Goal: Find specific page/section: Find specific page/section

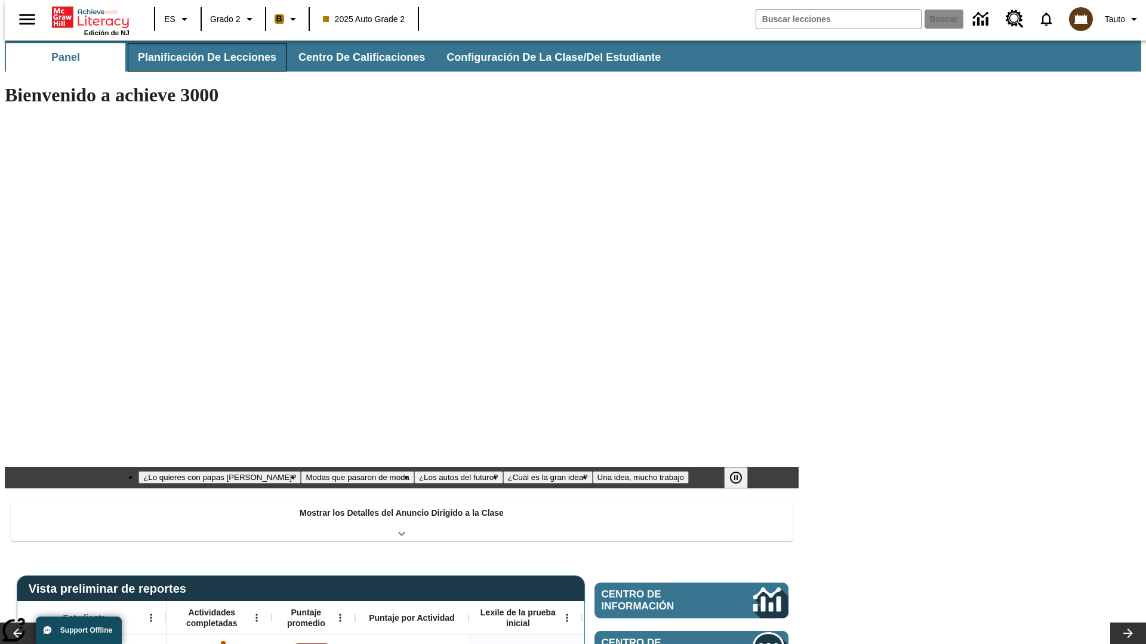
click at [200, 57] on button "Planificación de lecciones" at bounding box center [207, 57] width 159 height 29
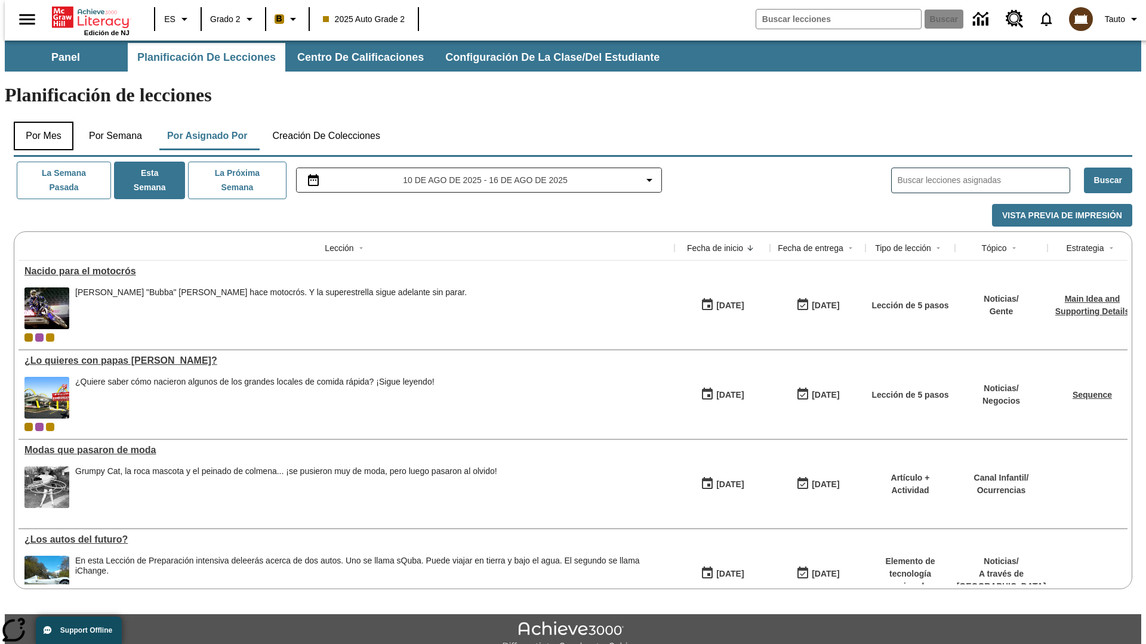
click at [39, 122] on button "Por mes" at bounding box center [44, 136] width 60 height 29
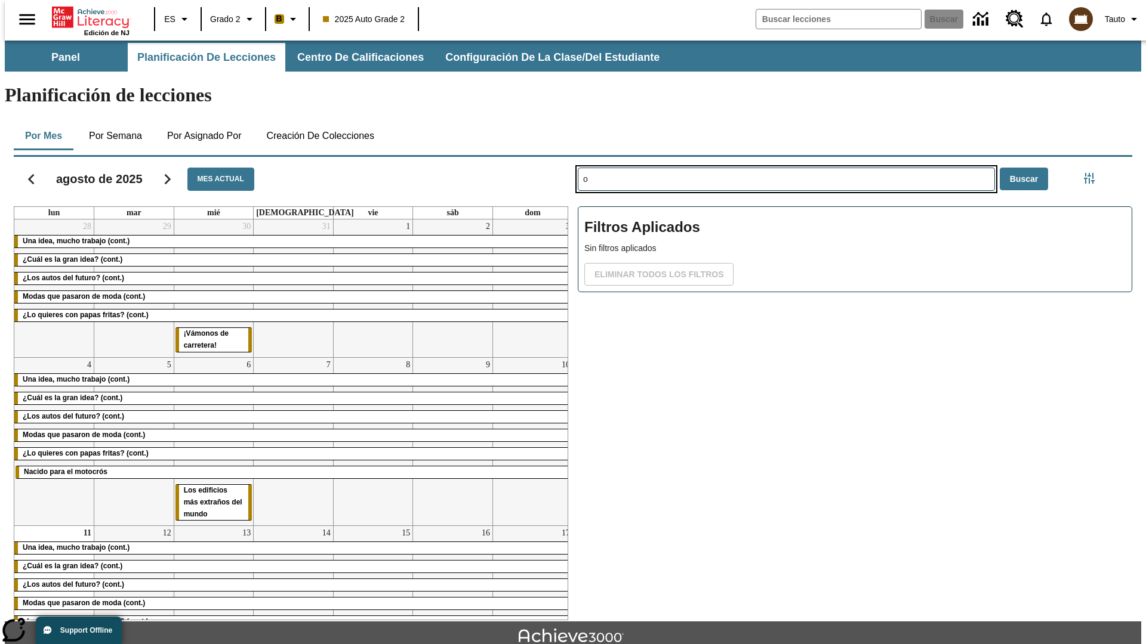
type input "o"
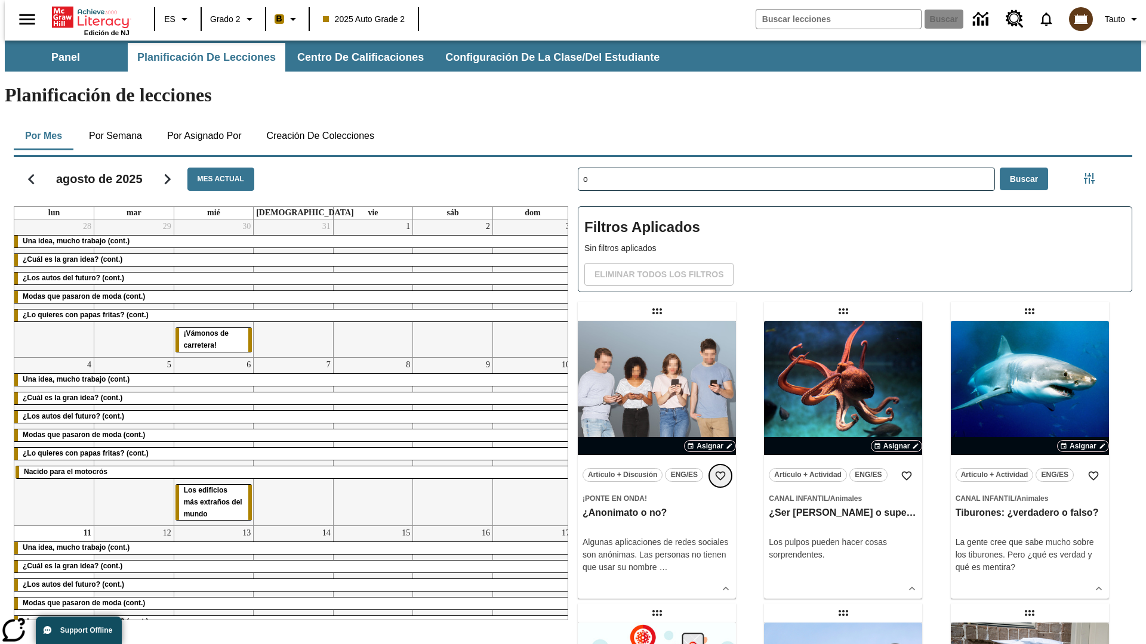
click at [720, 470] on icon "Añadir a mis Favoritas" at bounding box center [720, 476] width 12 height 12
click at [86, 16] on icon "Portada" at bounding box center [91, 17] width 79 height 24
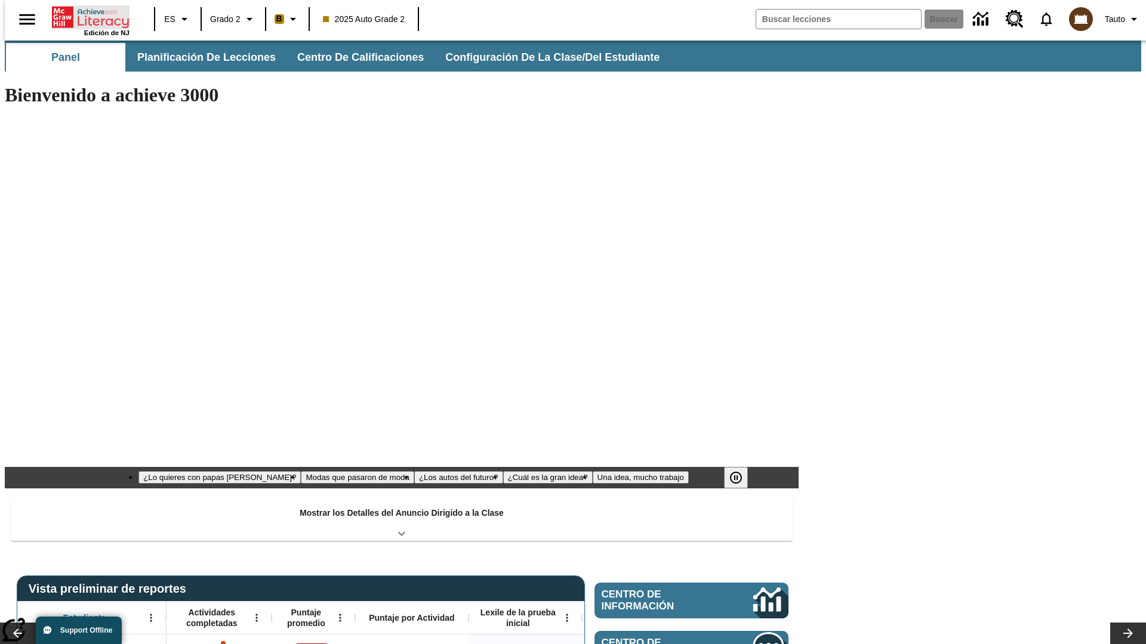
type input "-1"
click at [200, 57] on button "Planificación de lecciones" at bounding box center [207, 57] width 159 height 29
